Goal: Task Accomplishment & Management: Complete application form

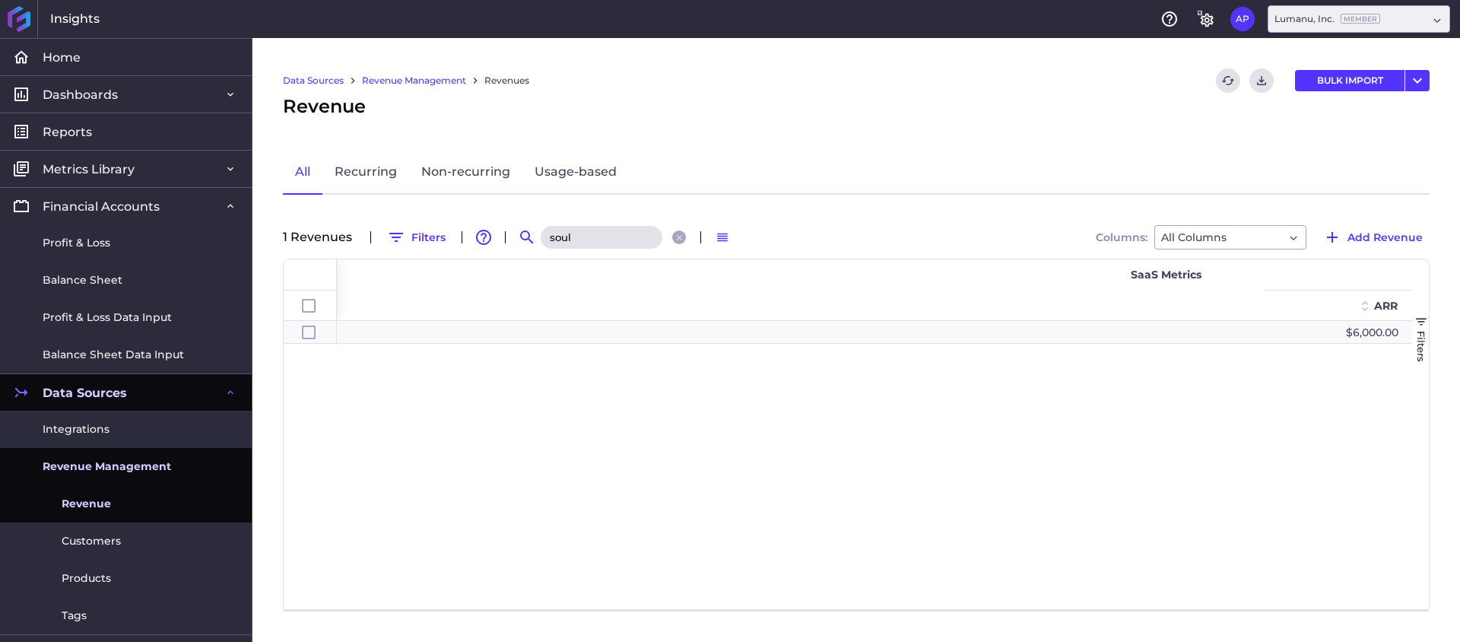
scroll to position [0, 1186]
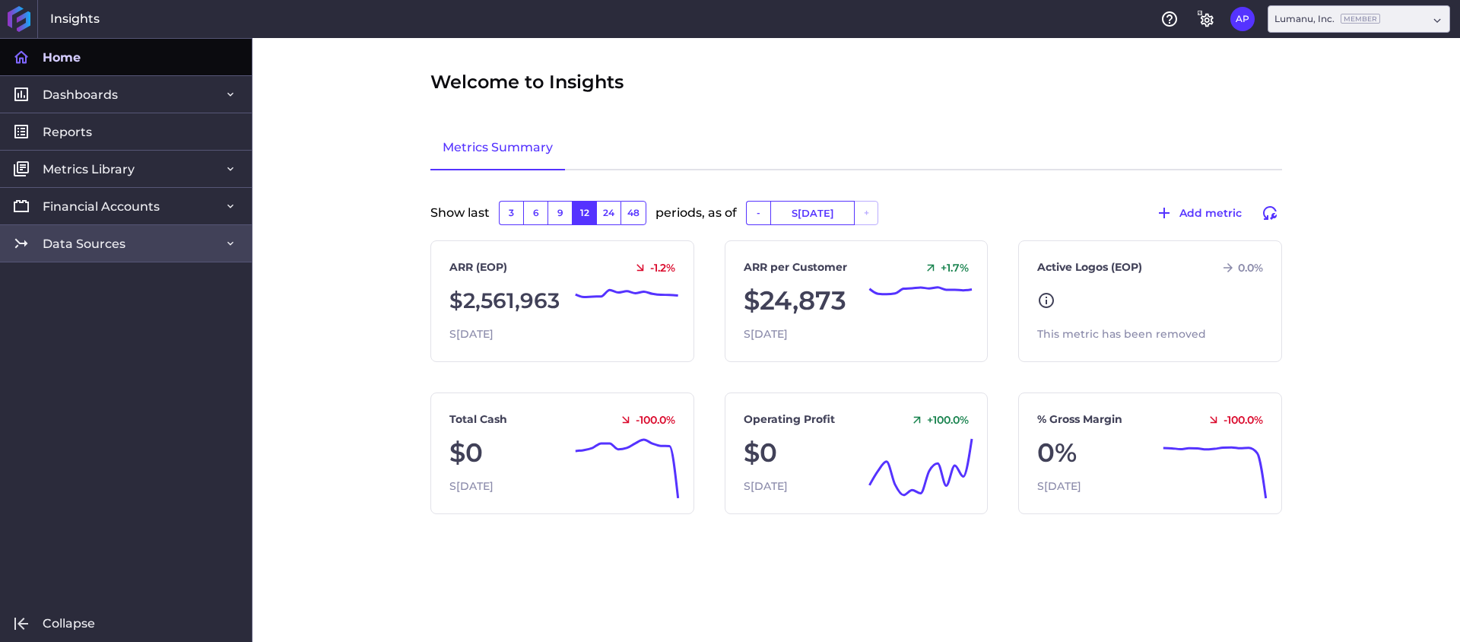
click at [102, 250] on span "Data Sources" at bounding box center [84, 244] width 83 height 16
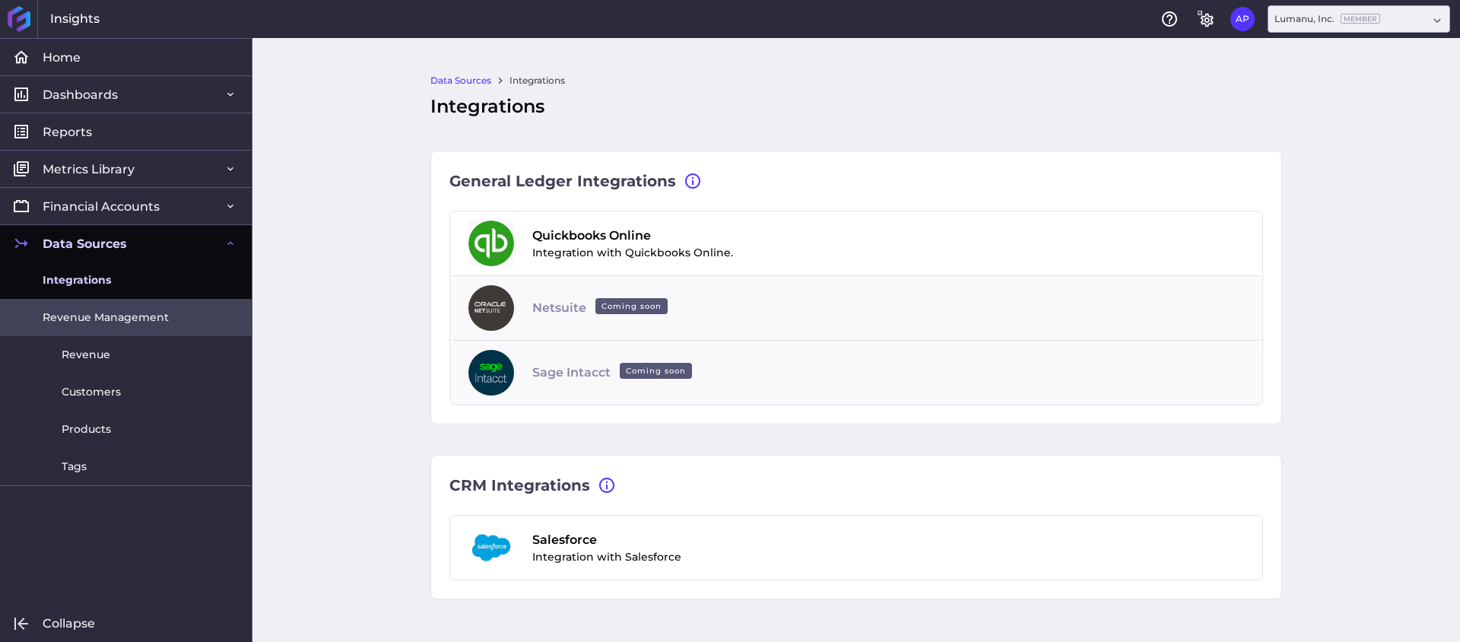
click at [94, 327] on link "Revenue Management" at bounding box center [126, 317] width 252 height 37
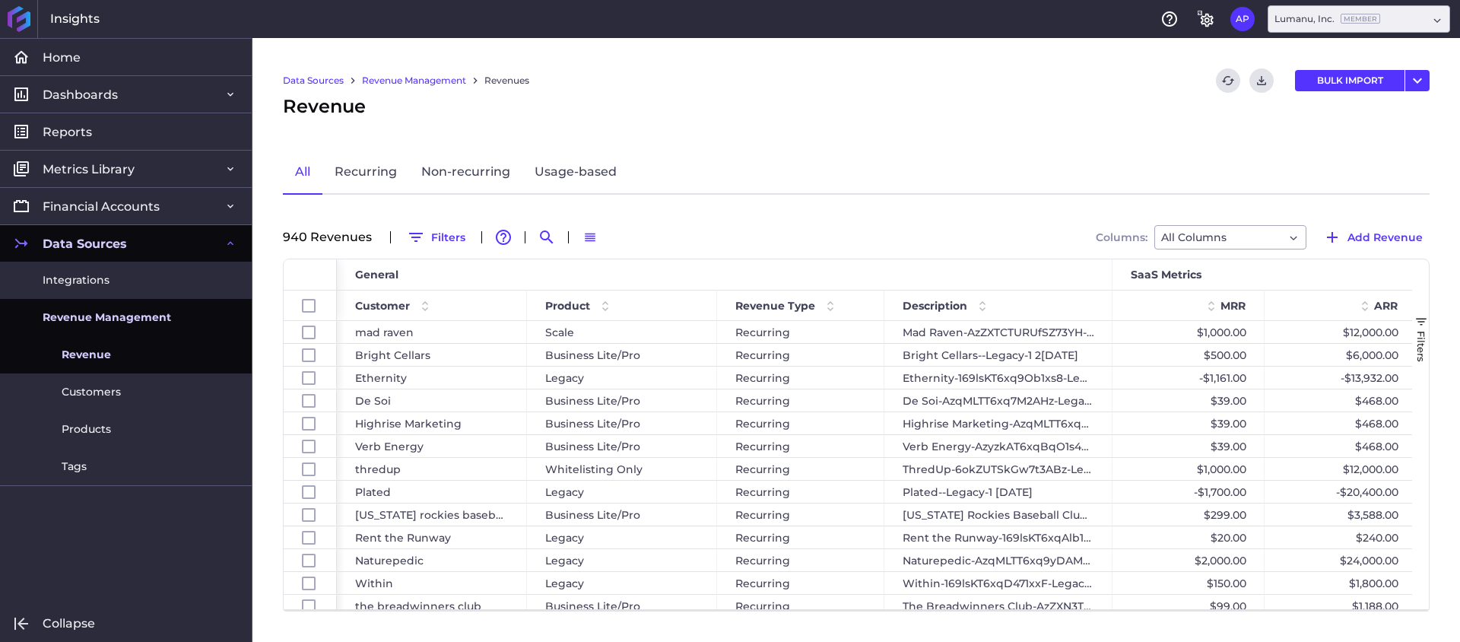
drag, startPoint x: 1399, startPoint y: 236, endPoint x: 1361, endPoint y: 224, distance: 40.4
click at [1399, 237] on span "Add Revenue" at bounding box center [1385, 237] width 75 height 17
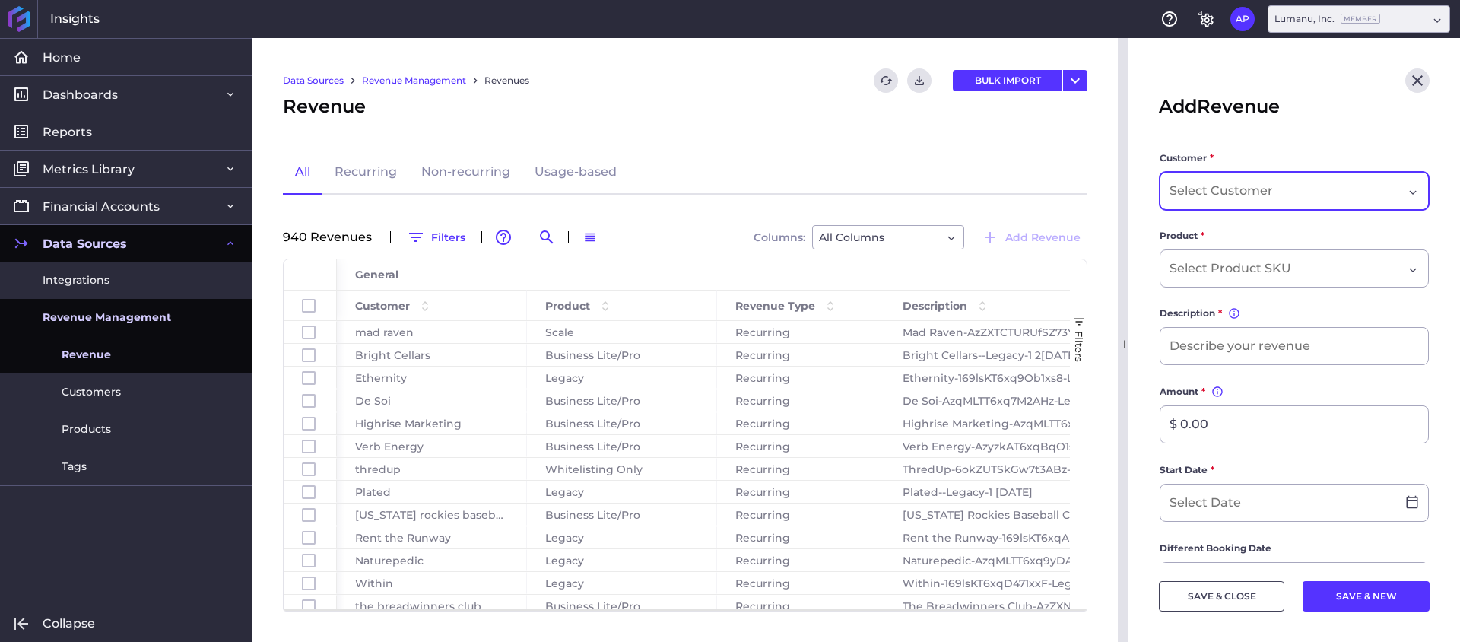
click at [1224, 210] on form "Customer * Product * Description * You can change the description, but the valu…" at bounding box center [1294, 595] width 271 height 889
click at [1230, 196] on input "Dropdown select" at bounding box center [1223, 191] width 106 height 18
paste input "Reckitt"
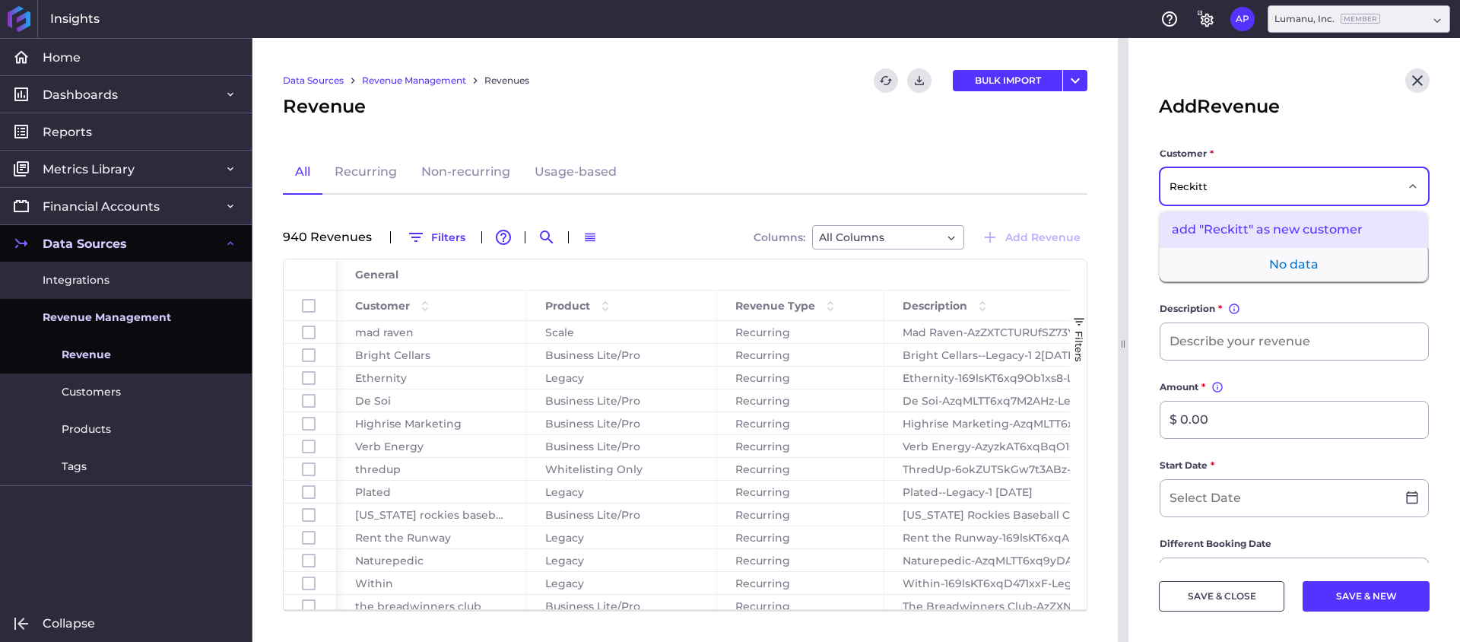
type input "Reckitt"
click at [1245, 218] on div "add "Reckitt" as new customer" at bounding box center [1294, 229] width 268 height 37
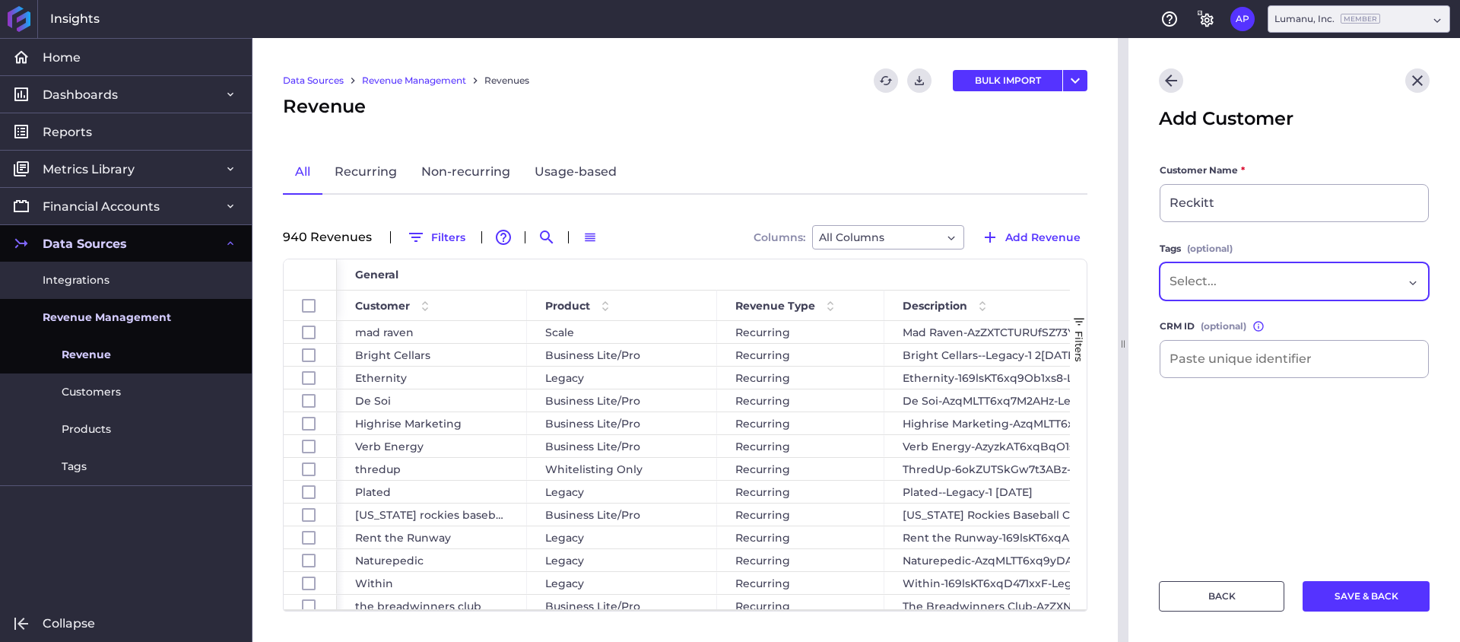
click at [1233, 276] on input "Dropdown select" at bounding box center [1202, 281] width 65 height 18
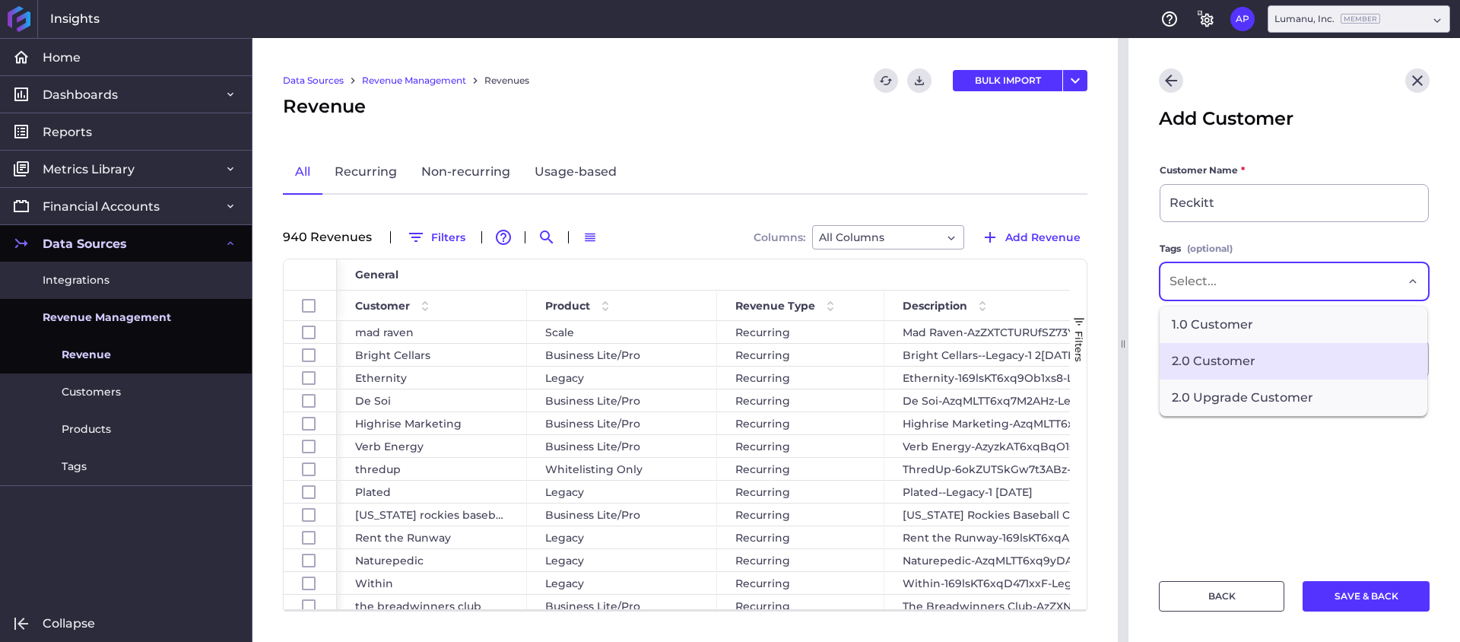
click at [1221, 352] on span "2.0 Customer" at bounding box center [1294, 361] width 268 height 37
click at [1303, 467] on main "Customer Name * Reckitt Tags (optional) 2.0 Customer × 1.0 Customer 2.0 Custome…" at bounding box center [1295, 363] width 332 height 400
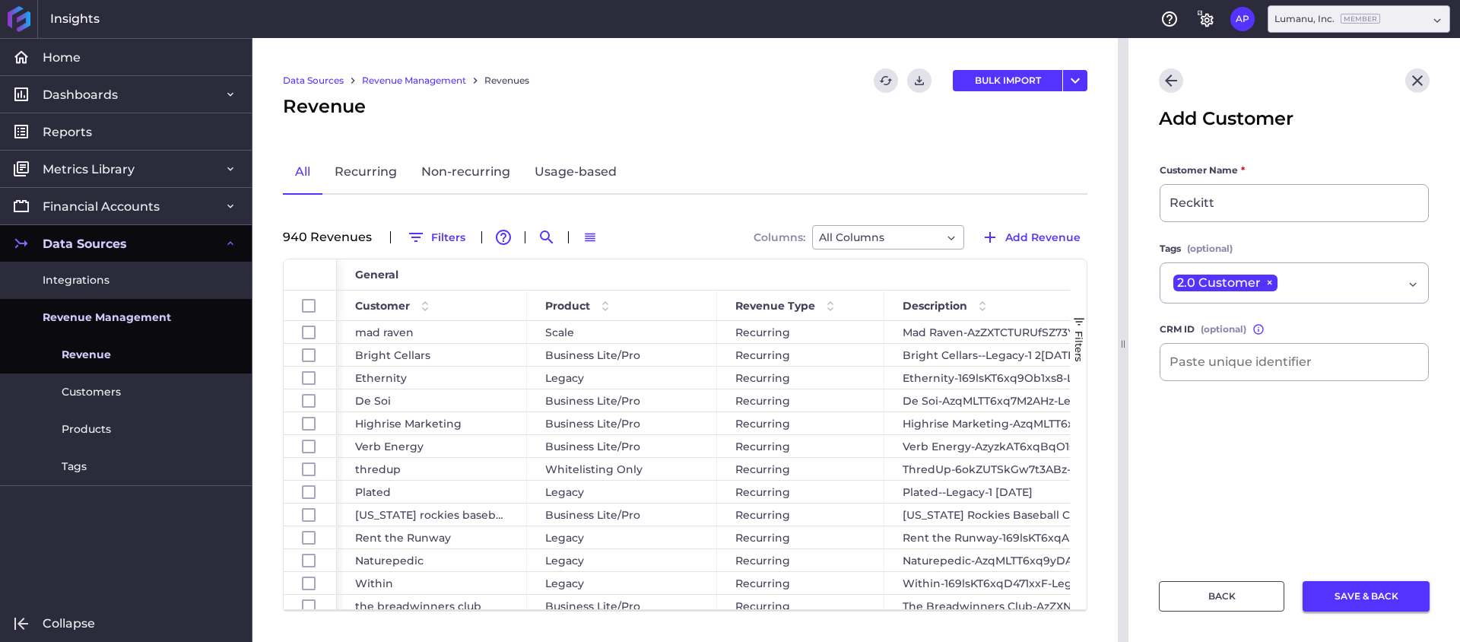
click at [1385, 585] on button "SAVE & BACK" at bounding box center [1366, 596] width 127 height 30
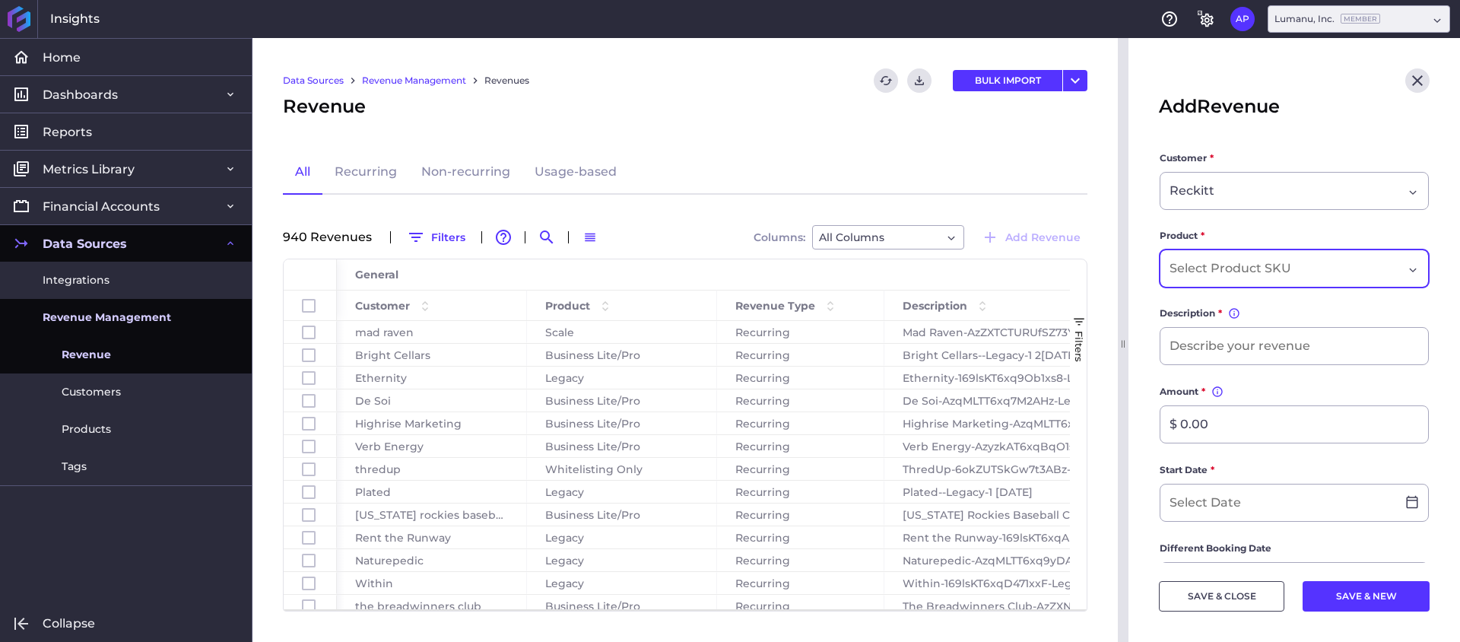
click at [1291, 269] on input "Dropdown select" at bounding box center [1233, 268] width 127 height 18
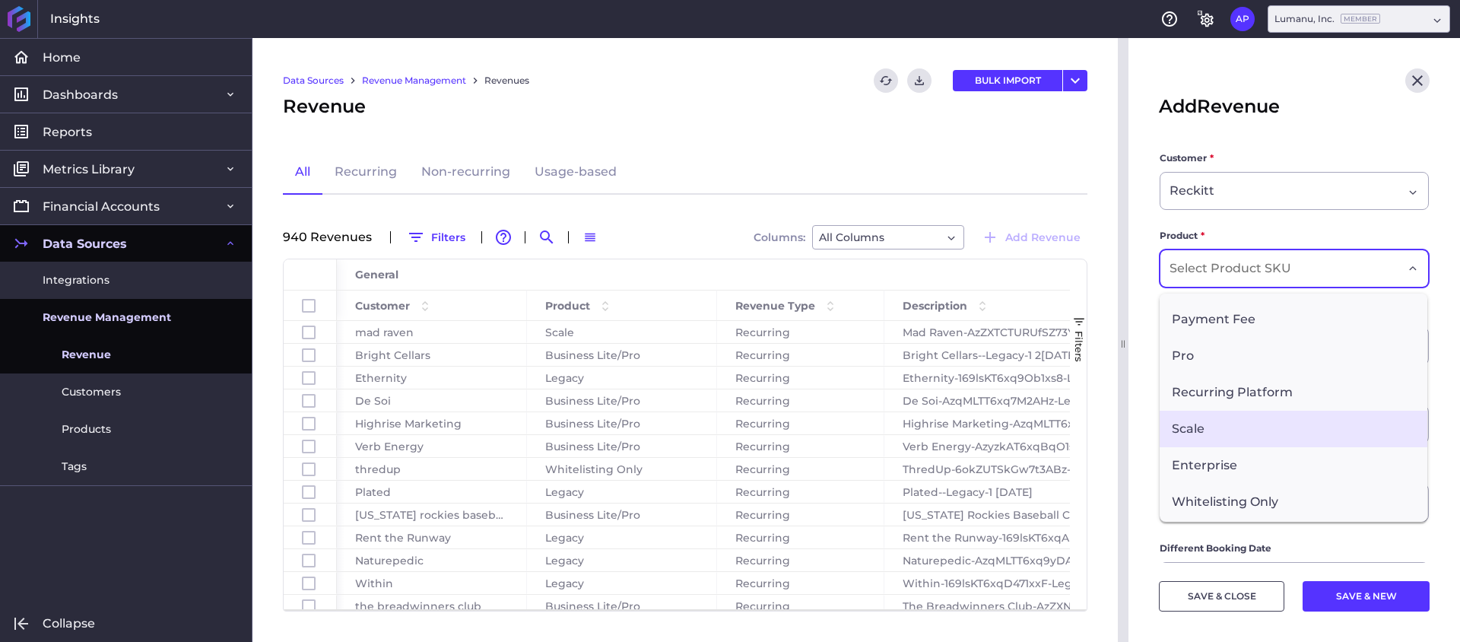
scroll to position [249, 0]
drag, startPoint x: 1227, startPoint y: 434, endPoint x: 1124, endPoint y: 373, distance: 119.7
click at [1227, 434] on span "Scale" at bounding box center [1294, 427] width 268 height 37
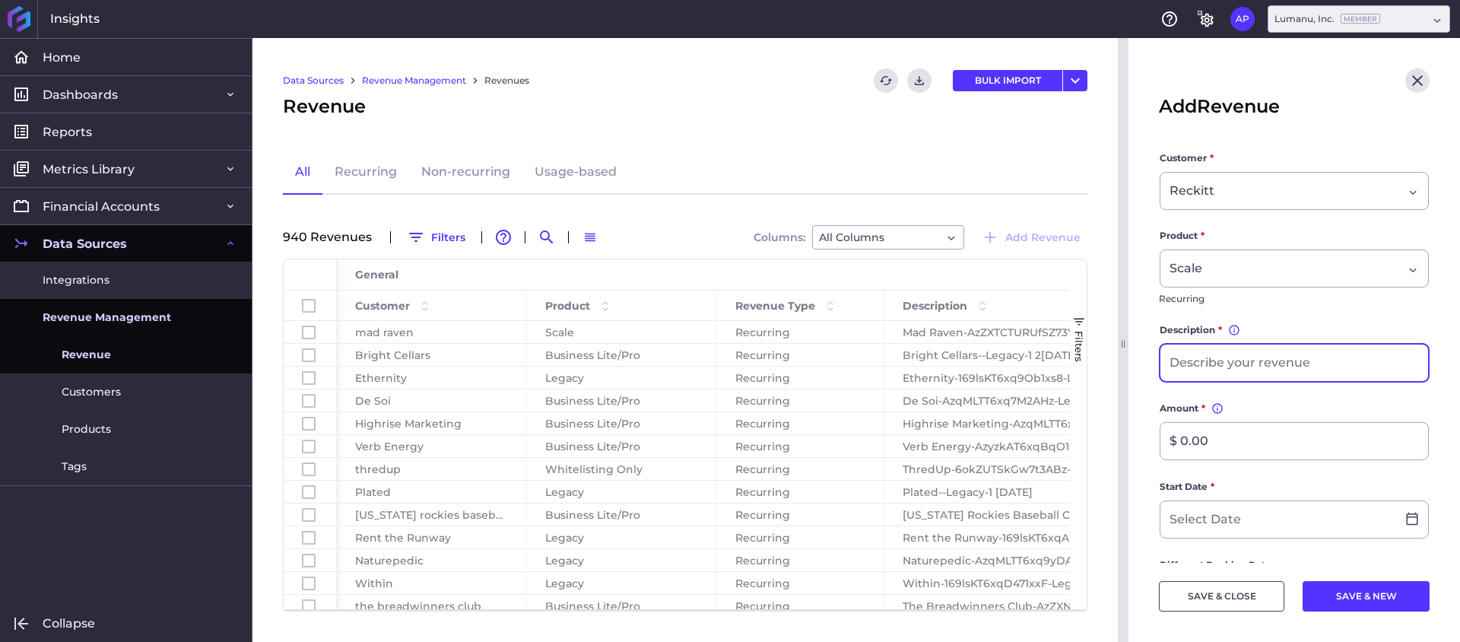
click at [1228, 362] on input at bounding box center [1294, 362] width 268 height 37
type input "Reckitt Scale 1[DATE]"
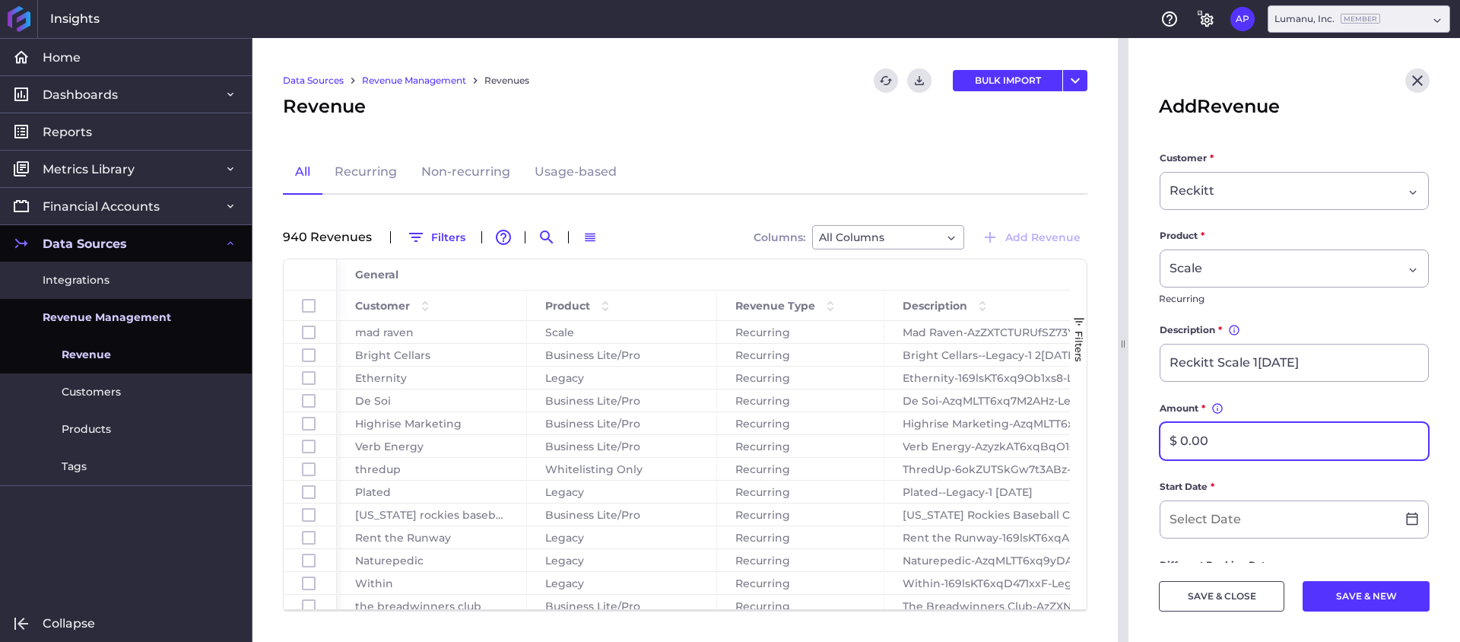
click at [1265, 441] on input "$ 0.00" at bounding box center [1294, 441] width 268 height 37
type input "$ 6,000.00"
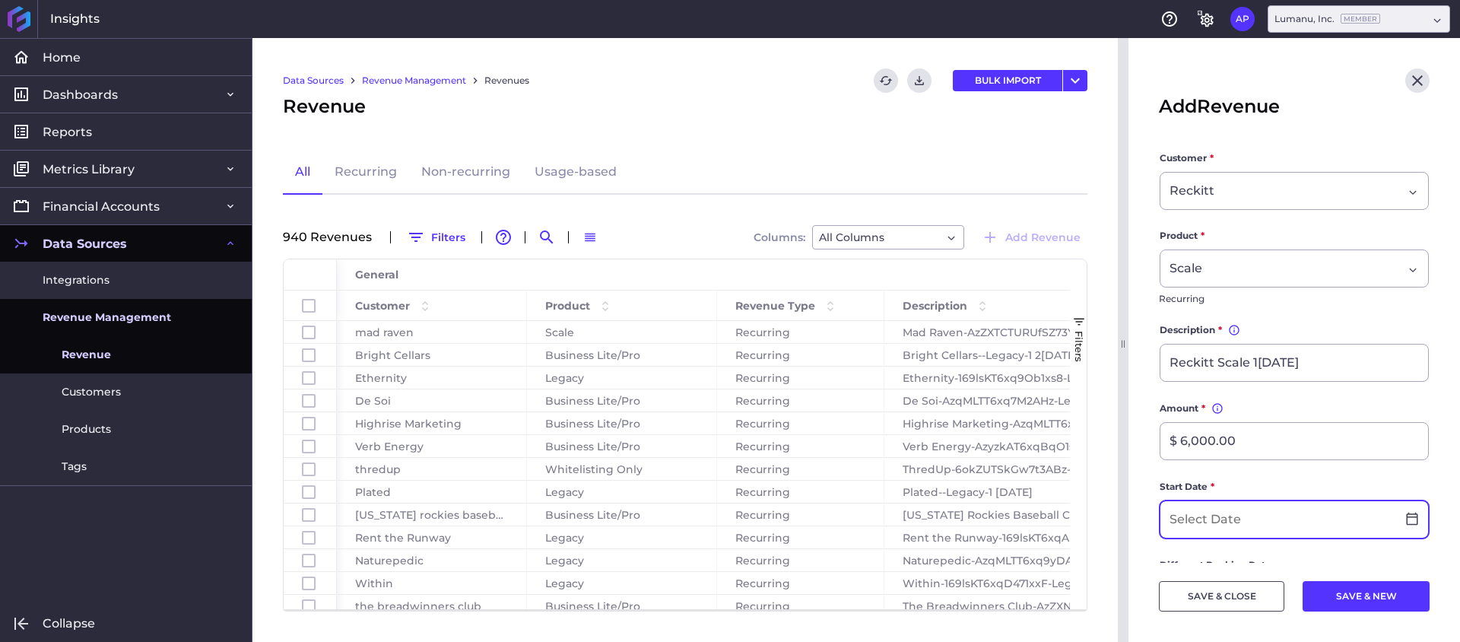
drag, startPoint x: 1325, startPoint y: 535, endPoint x: 1319, endPoint y: 523, distance: 12.6
click at [1325, 533] on input at bounding box center [1278, 519] width 236 height 37
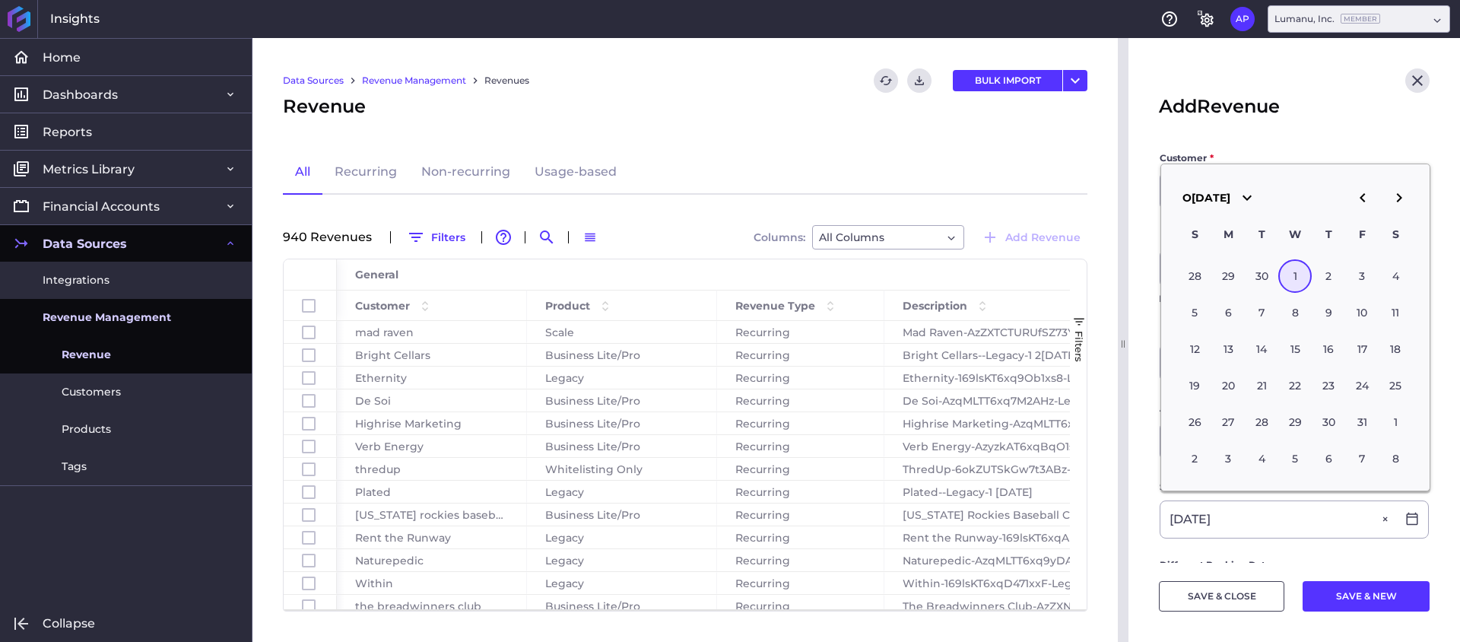
click at [1296, 281] on div "1" at bounding box center [1294, 275] width 33 height 33
type input "[DATE]"
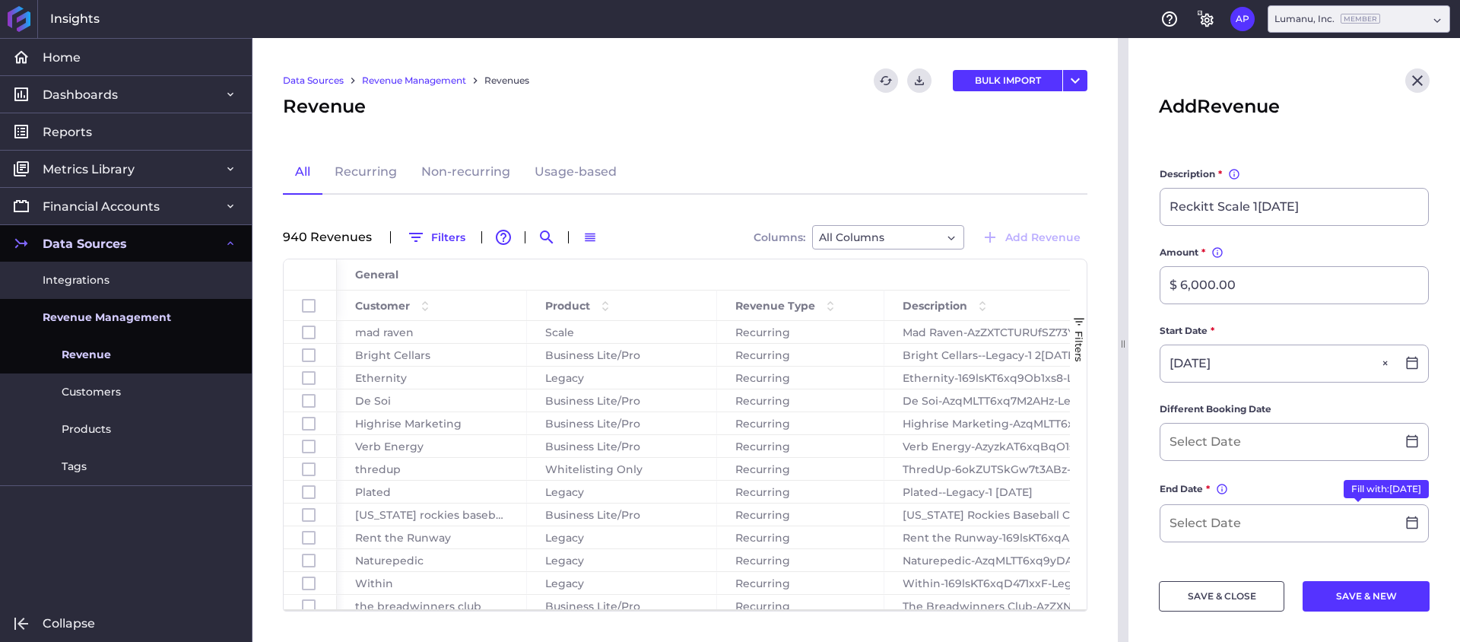
scroll to position [168, 0]
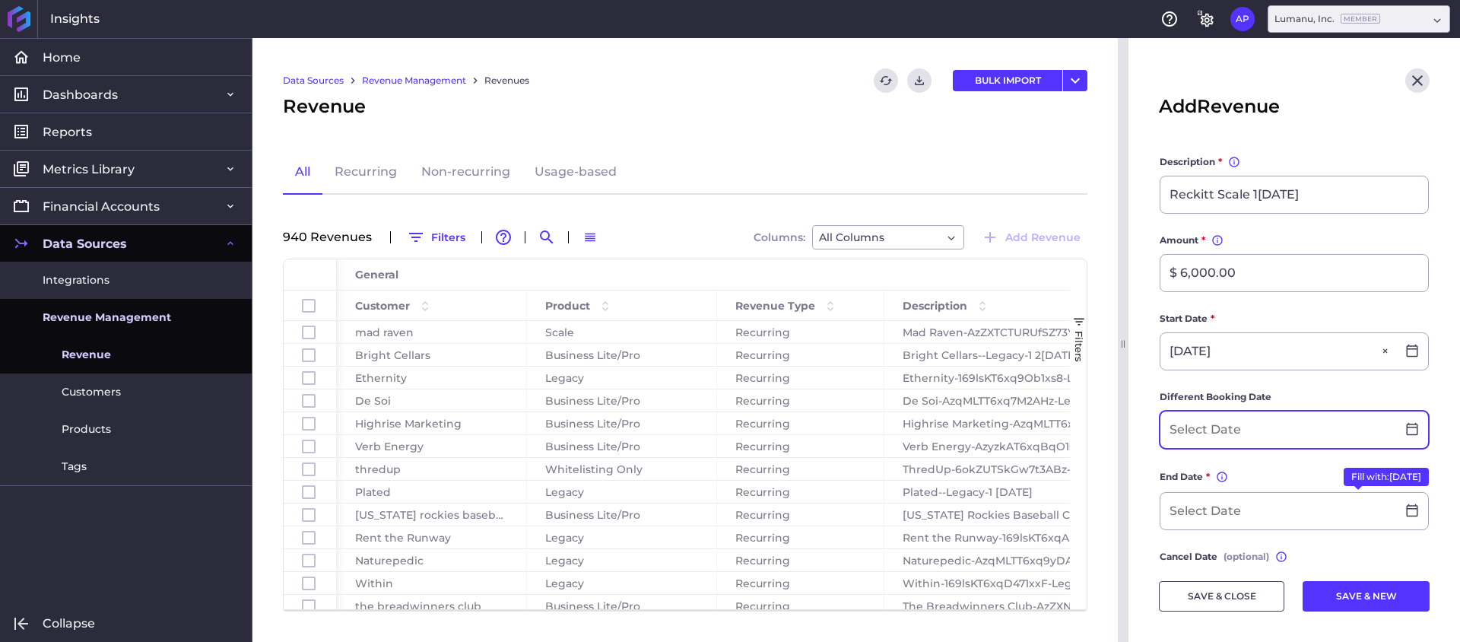
click at [1234, 422] on input at bounding box center [1278, 429] width 236 height 37
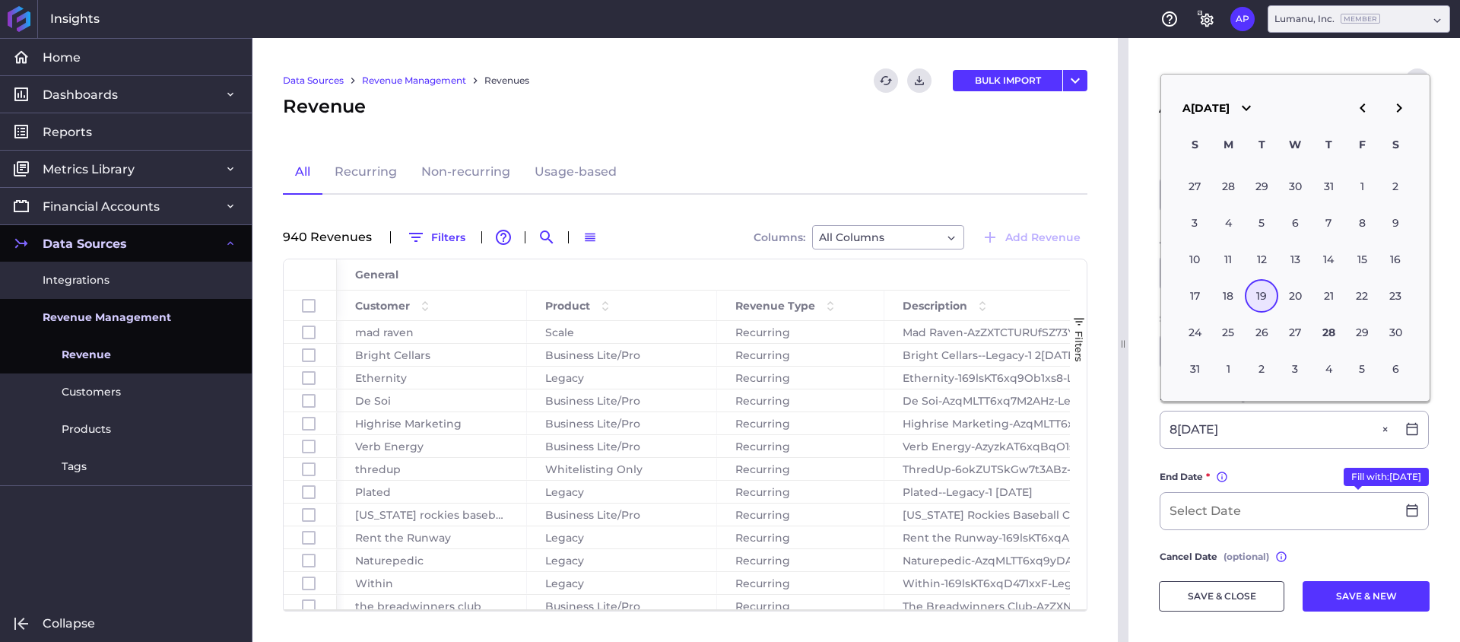
type input "0[DATE]"
click at [1282, 468] on label "End Date * This revenue will remain active until it is renewed or cancelled. Fi…" at bounding box center [1294, 480] width 269 height 24
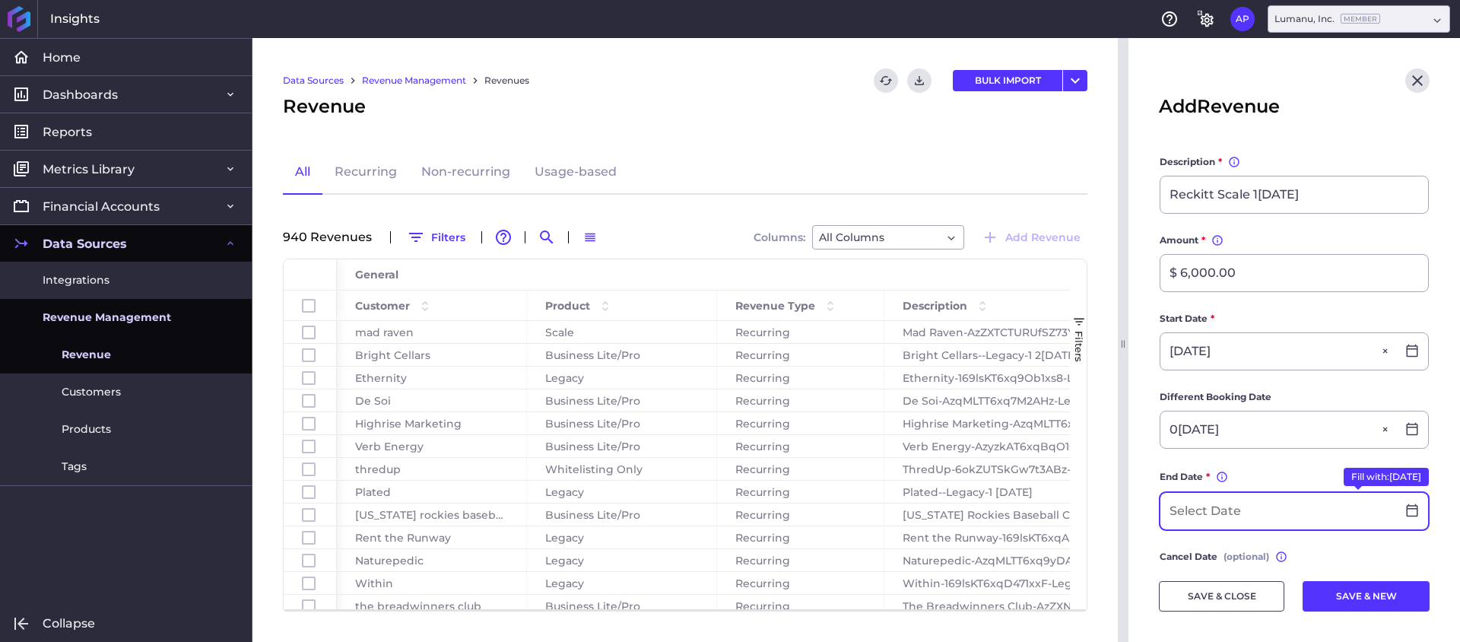
click at [1219, 509] on input at bounding box center [1278, 511] width 236 height 37
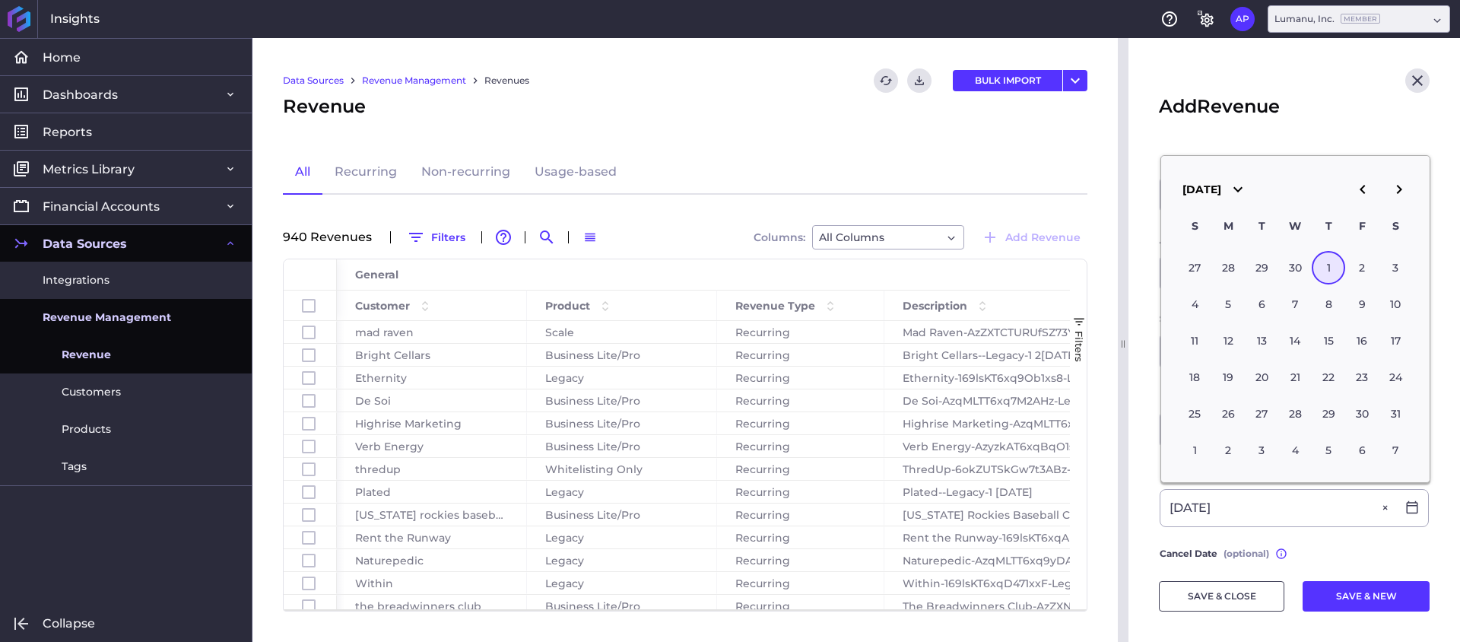
type input "[DATE]"
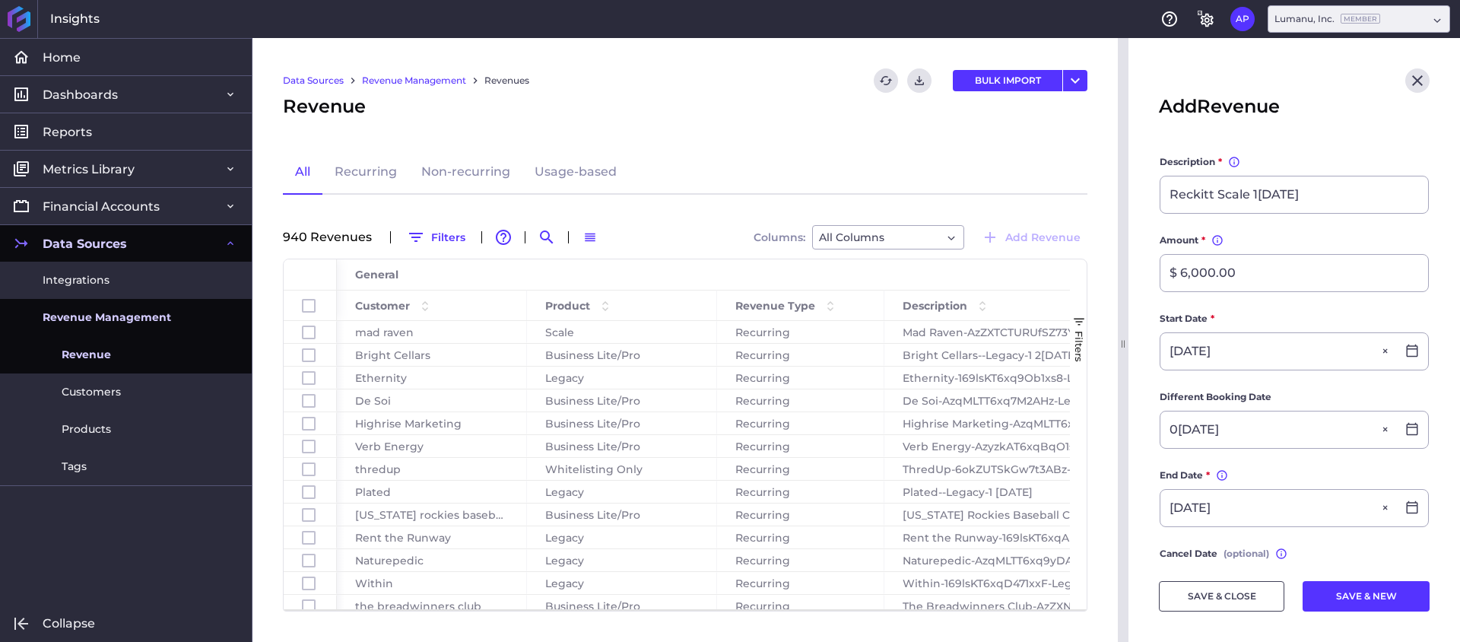
click at [1322, 551] on label "Cancel Date (optional) Entering a cancel date will terminate the revenue upon t…" at bounding box center [1294, 556] width 269 height 21
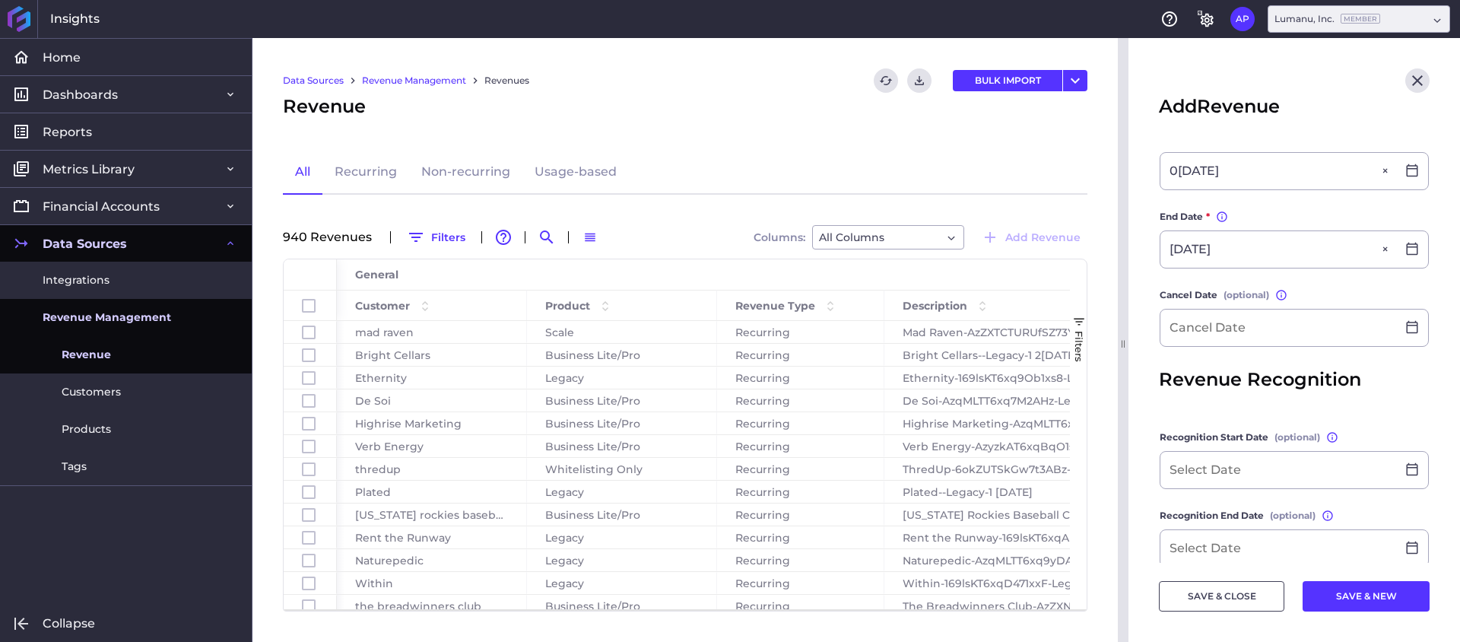
scroll to position [494, 0]
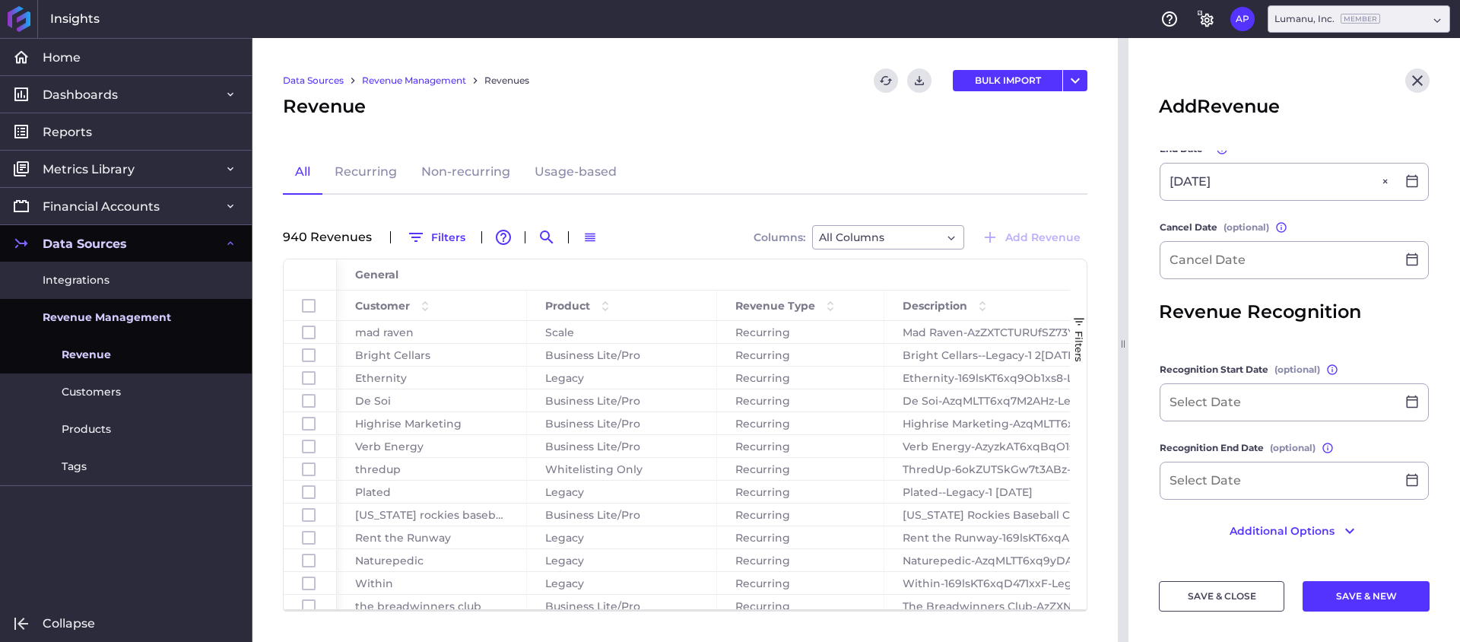
click at [1239, 597] on button "SAVE & CLOSE" at bounding box center [1221, 596] width 125 height 30
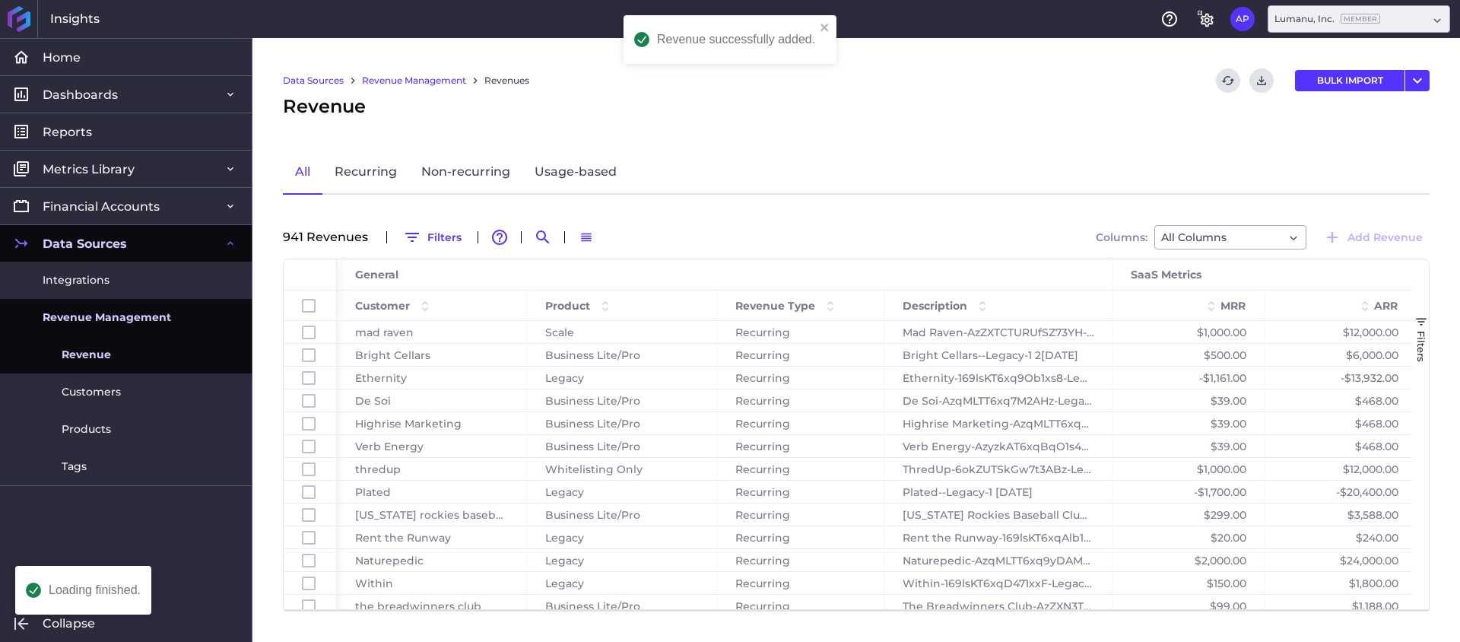
scroll to position [33432, 0]
